Goal: Task Accomplishment & Management: Use online tool/utility

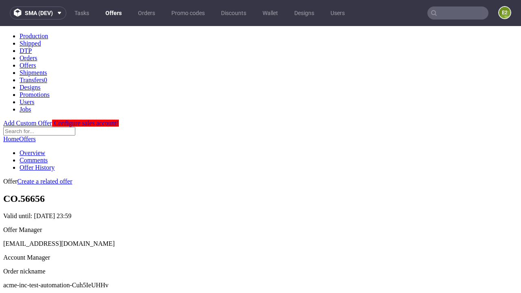
scroll to position [81, 0]
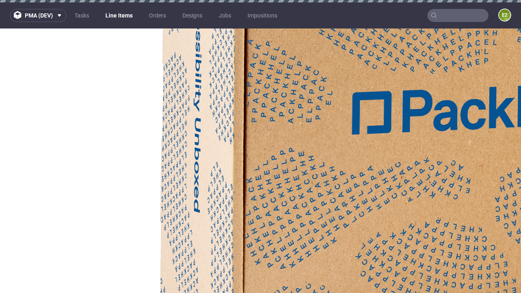
select select "accepted"
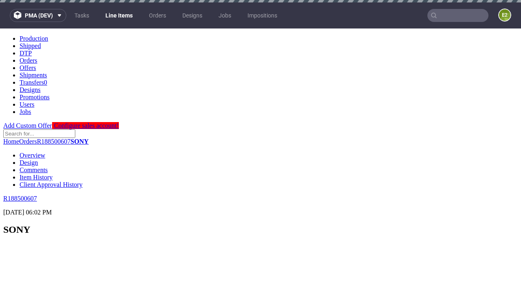
scroll to position [1420, 0]
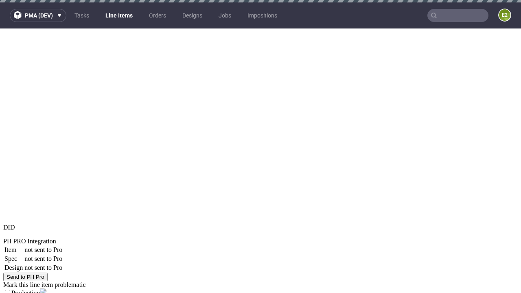
select select "received"
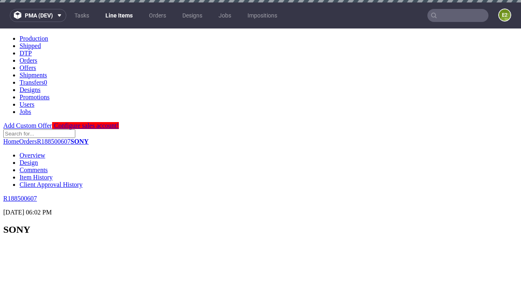
select select "accepted_dtp_issue_reprint"
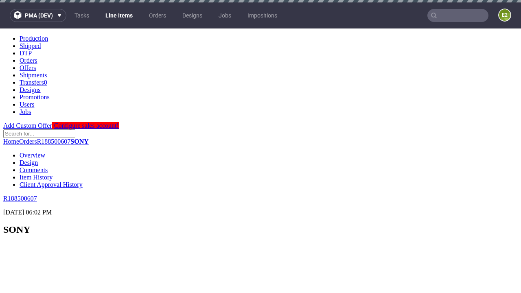
scroll to position [0, 0]
